Goal: Book appointment/travel/reservation

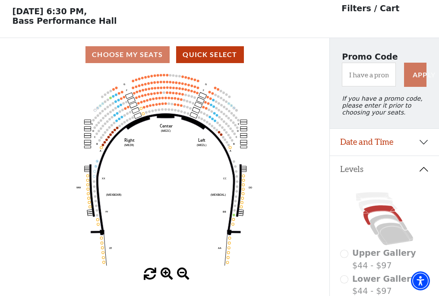
scroll to position [40, 0]
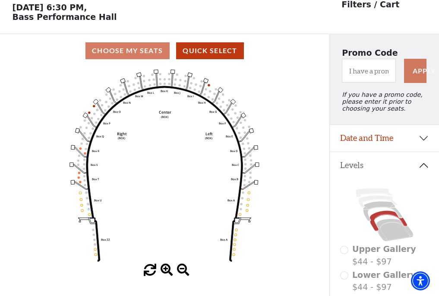
scroll to position [40, 0]
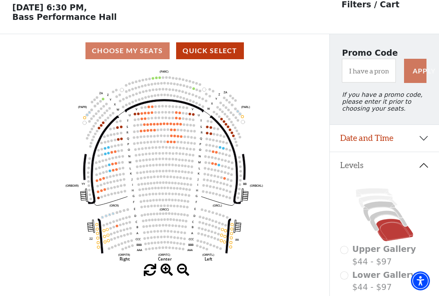
scroll to position [40, 0]
